Goal: Transaction & Acquisition: Subscribe to service/newsletter

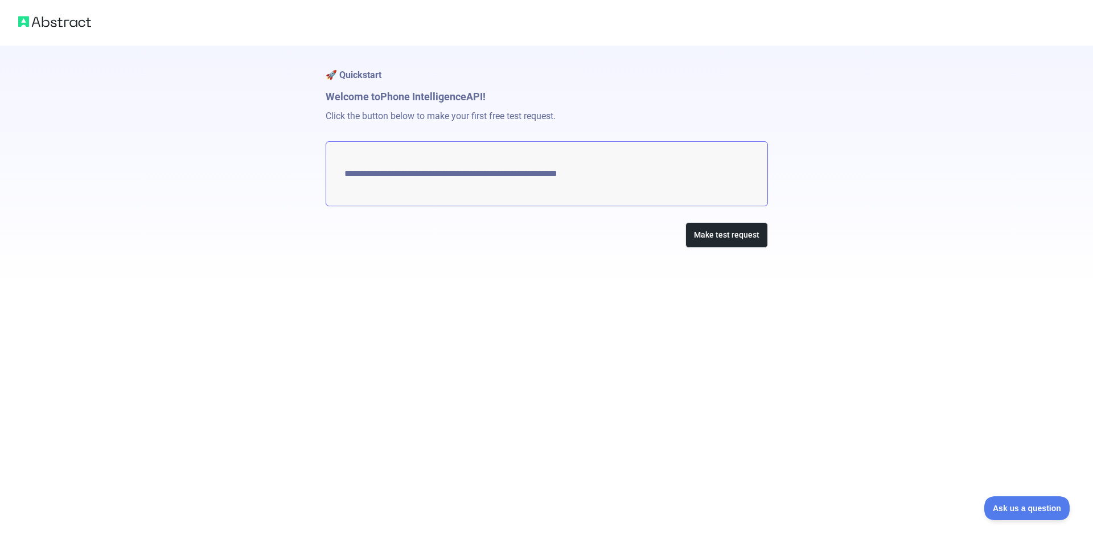
click at [616, 180] on textarea "**********" at bounding box center [547, 173] width 442 height 65
click at [702, 232] on button "Make test request" at bounding box center [727, 235] width 83 height 26
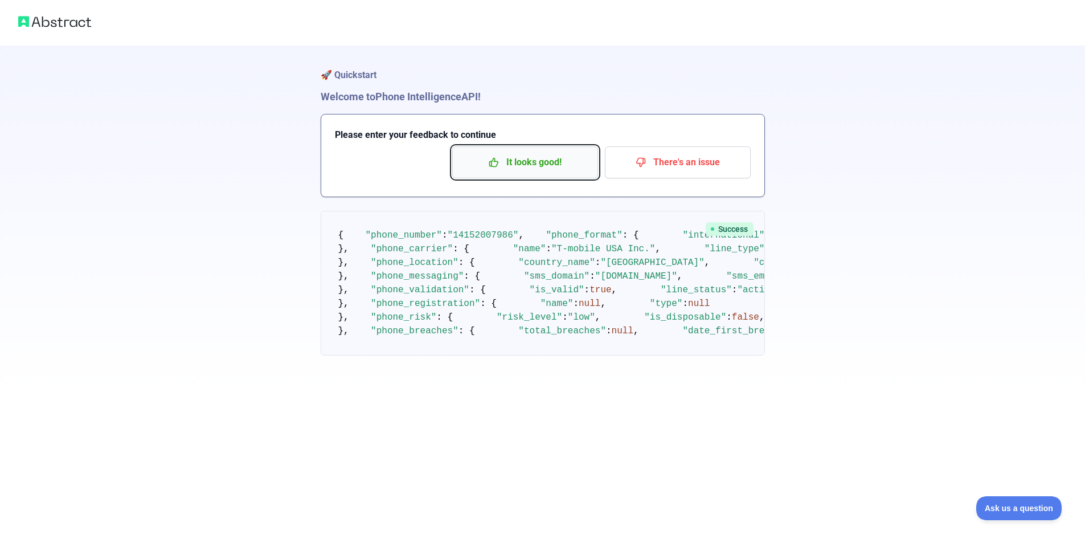
click at [552, 155] on p "It looks good!" at bounding box center [525, 162] width 129 height 19
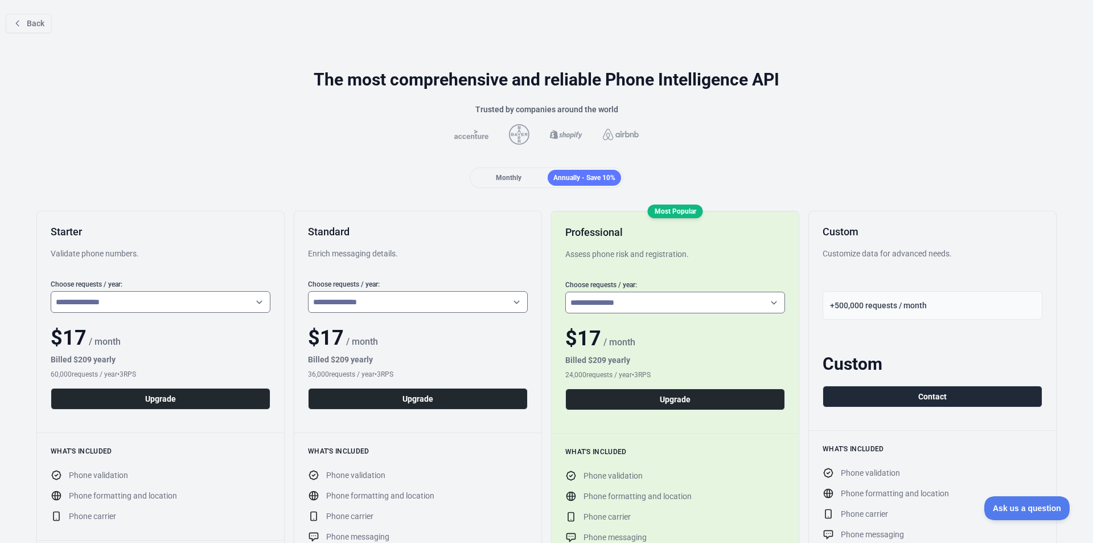
click at [898, 251] on div "Customize data for advanced needs." at bounding box center [933, 259] width 220 height 23
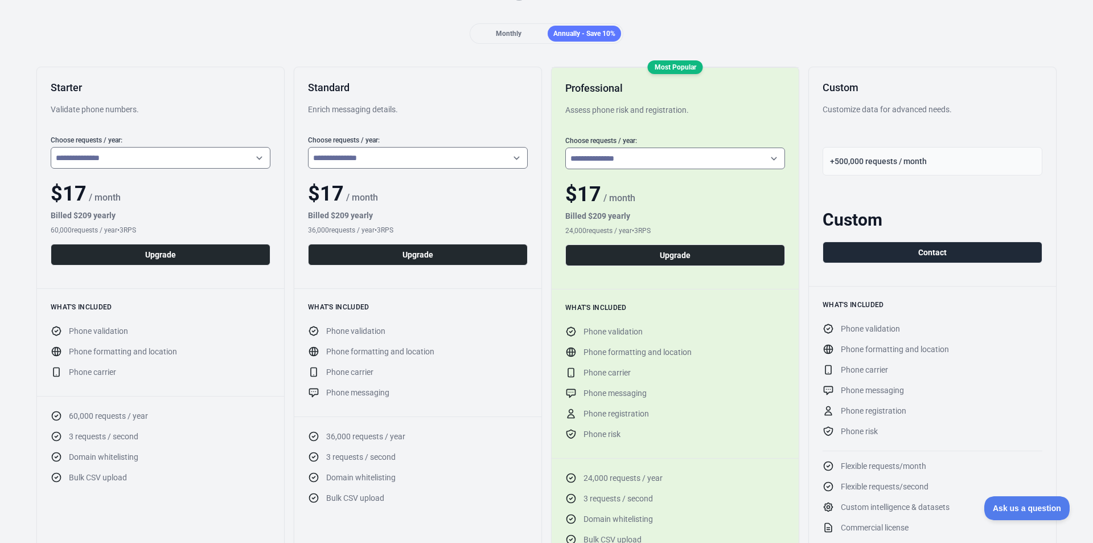
scroll to position [171, 0]
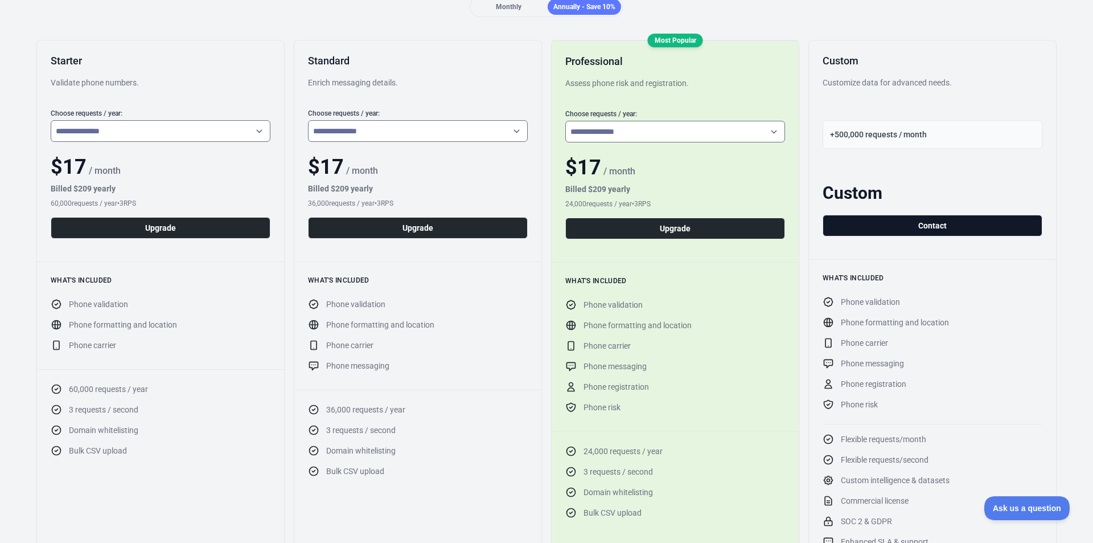
click at [904, 224] on button "Contact" at bounding box center [933, 226] width 220 height 22
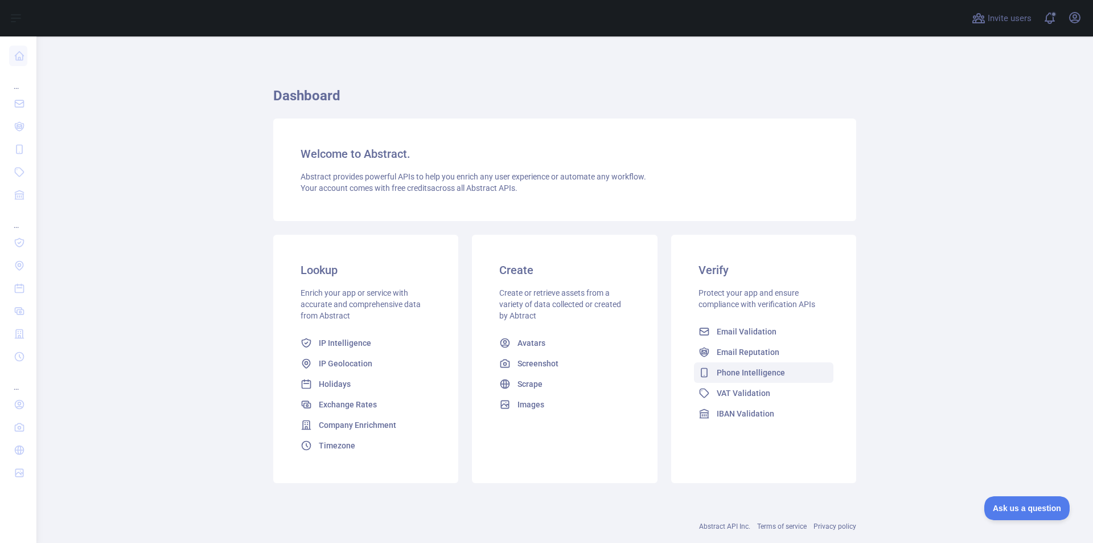
click at [748, 378] on link "Phone Intelligence" at bounding box center [764, 372] width 140 height 21
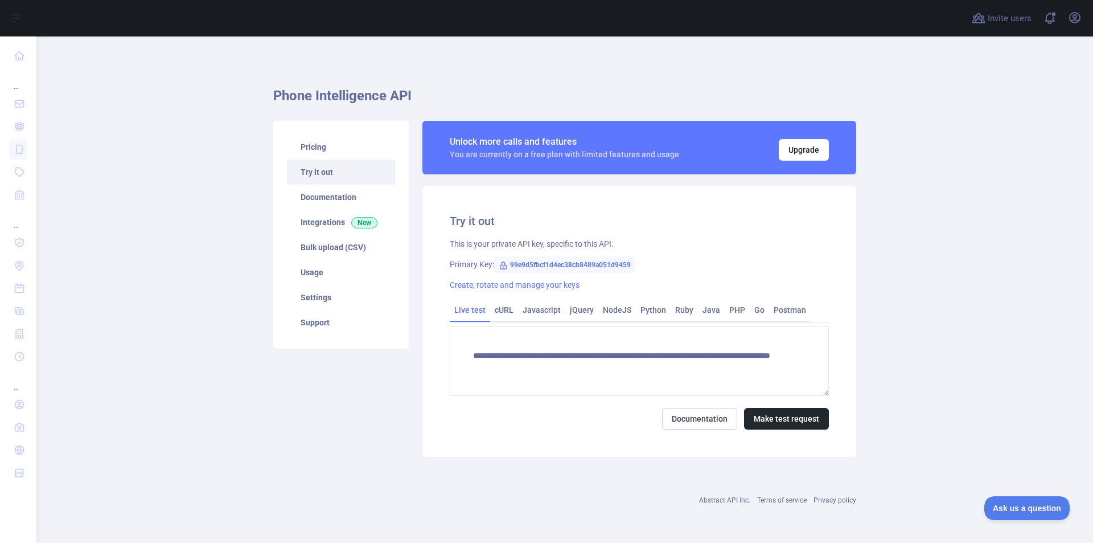
drag, startPoint x: 592, startPoint y: 279, endPoint x: 599, endPoint y: 280, distance: 6.3
click at [599, 273] on span "99e9d5fbcf1d4ec38cb8489a051d9459" at bounding box center [564, 264] width 141 height 17
click at [543, 273] on span "99e9d5fbcf1d4ec38cb8489a051d9459" at bounding box center [564, 264] width 141 height 17
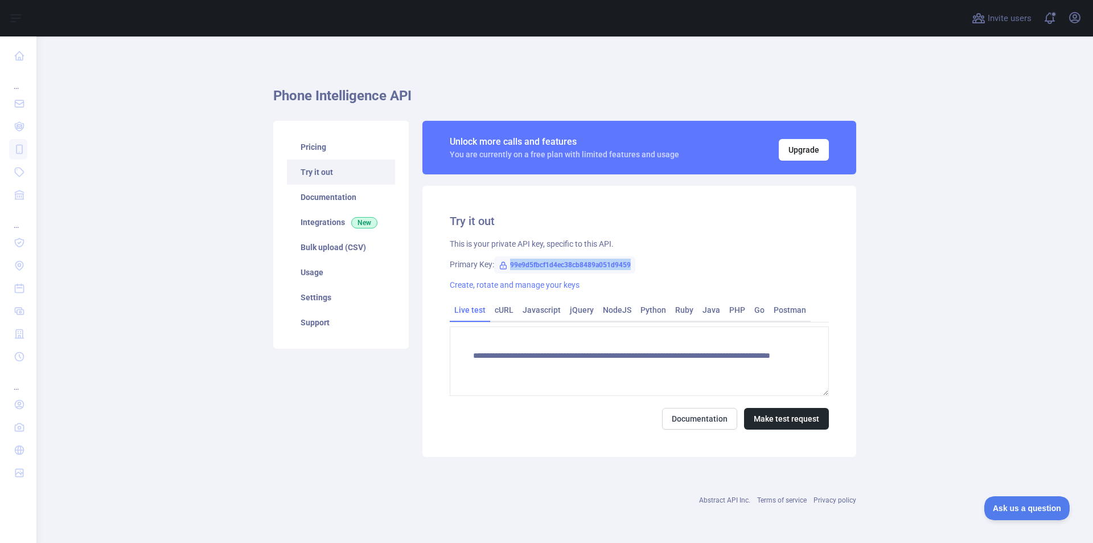
copy span "99e9d5fbcf1d4ec38cb8489a051d9459"
